Goal: Check status

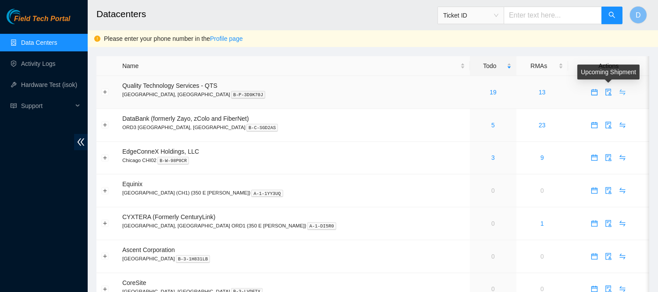
click at [619, 93] on icon "swap" at bounding box center [622, 92] width 7 height 7
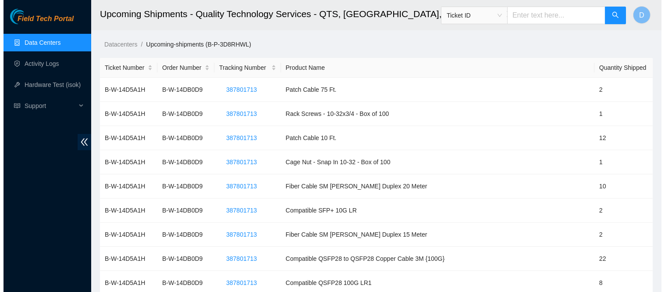
scroll to position [1045, 0]
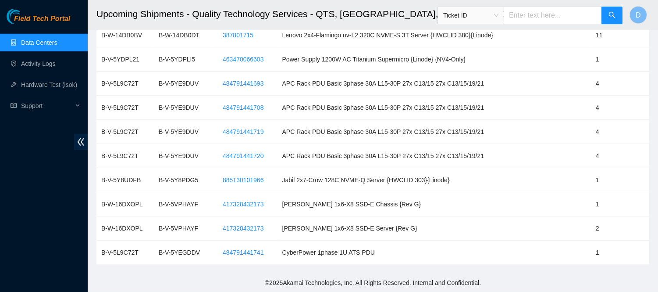
click at [248, 251] on span "484791441741" at bounding box center [243, 252] width 41 height 10
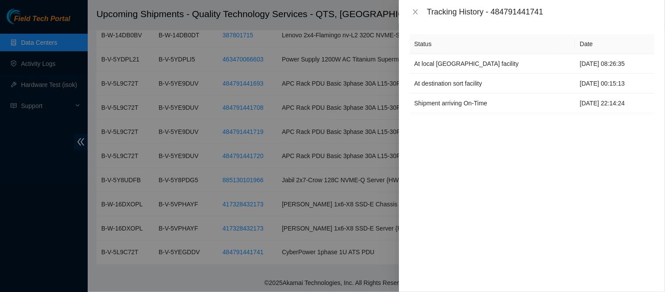
click at [506, 9] on div "Tracking History - 484791441741" at bounding box center [541, 12] width 228 height 10
copy div "484791441741"
